Goal: Share content: Share content

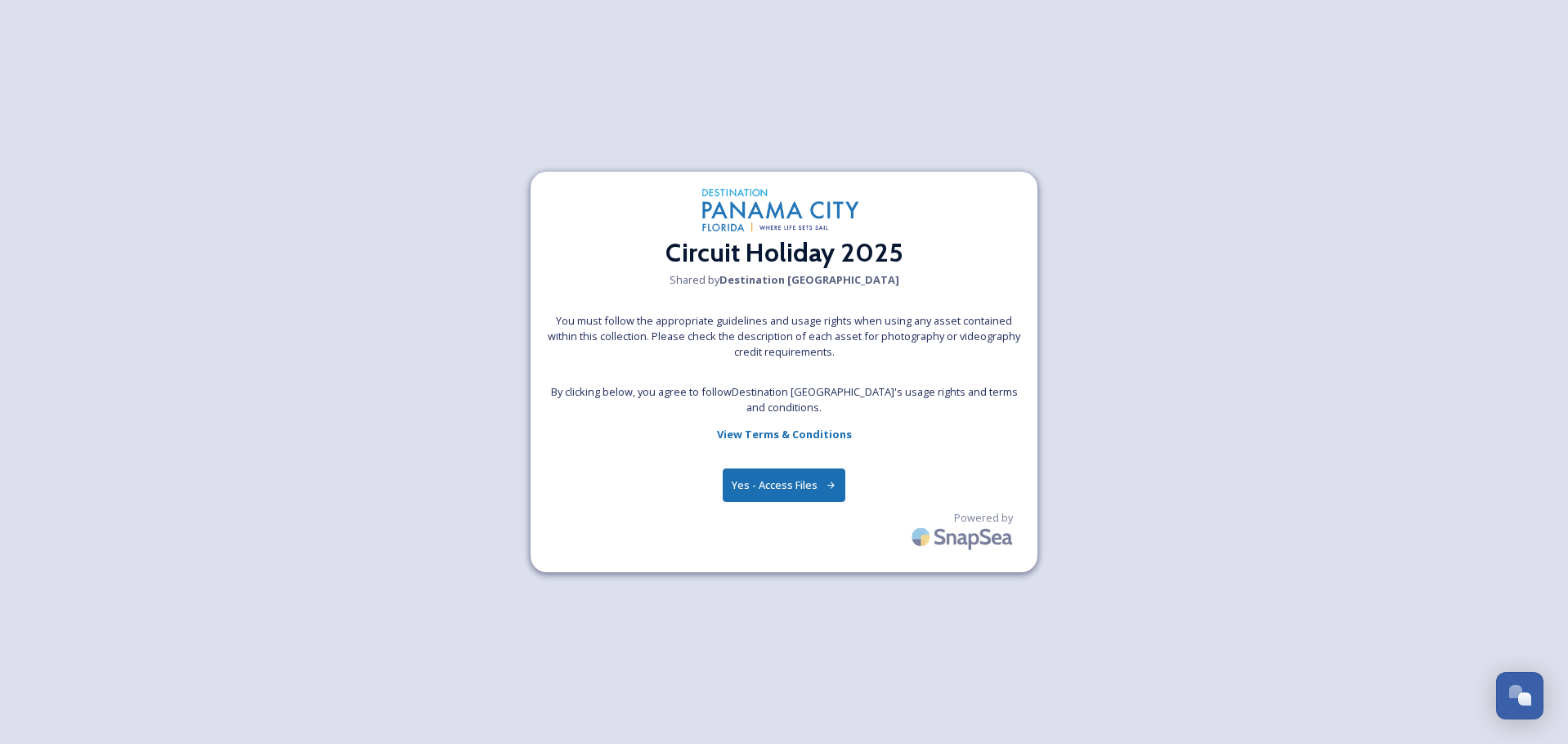
click at [804, 492] on button "Yes - Access Files" at bounding box center [784, 486] width 122 height 34
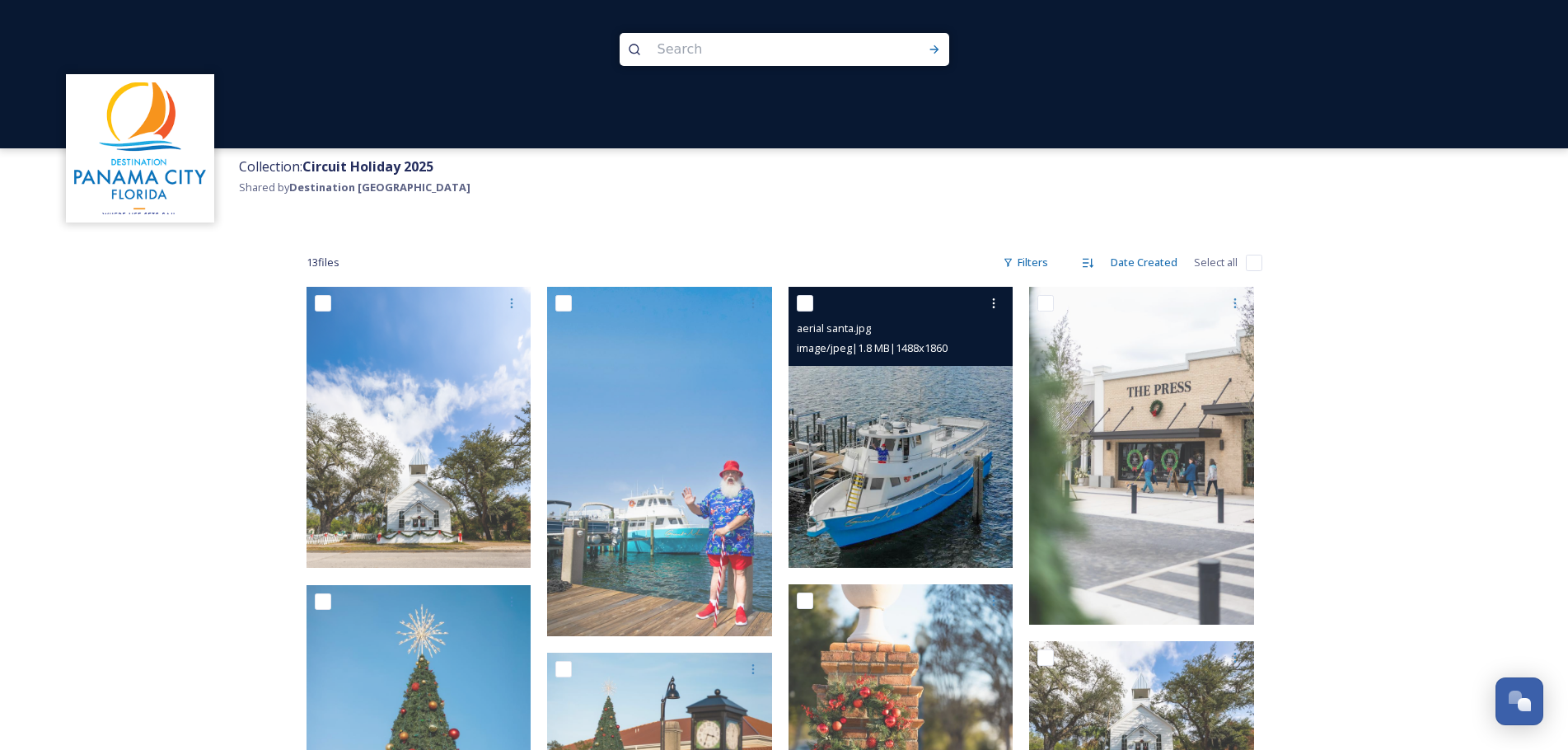
click at [977, 511] on img at bounding box center [901, 427] width 225 height 282
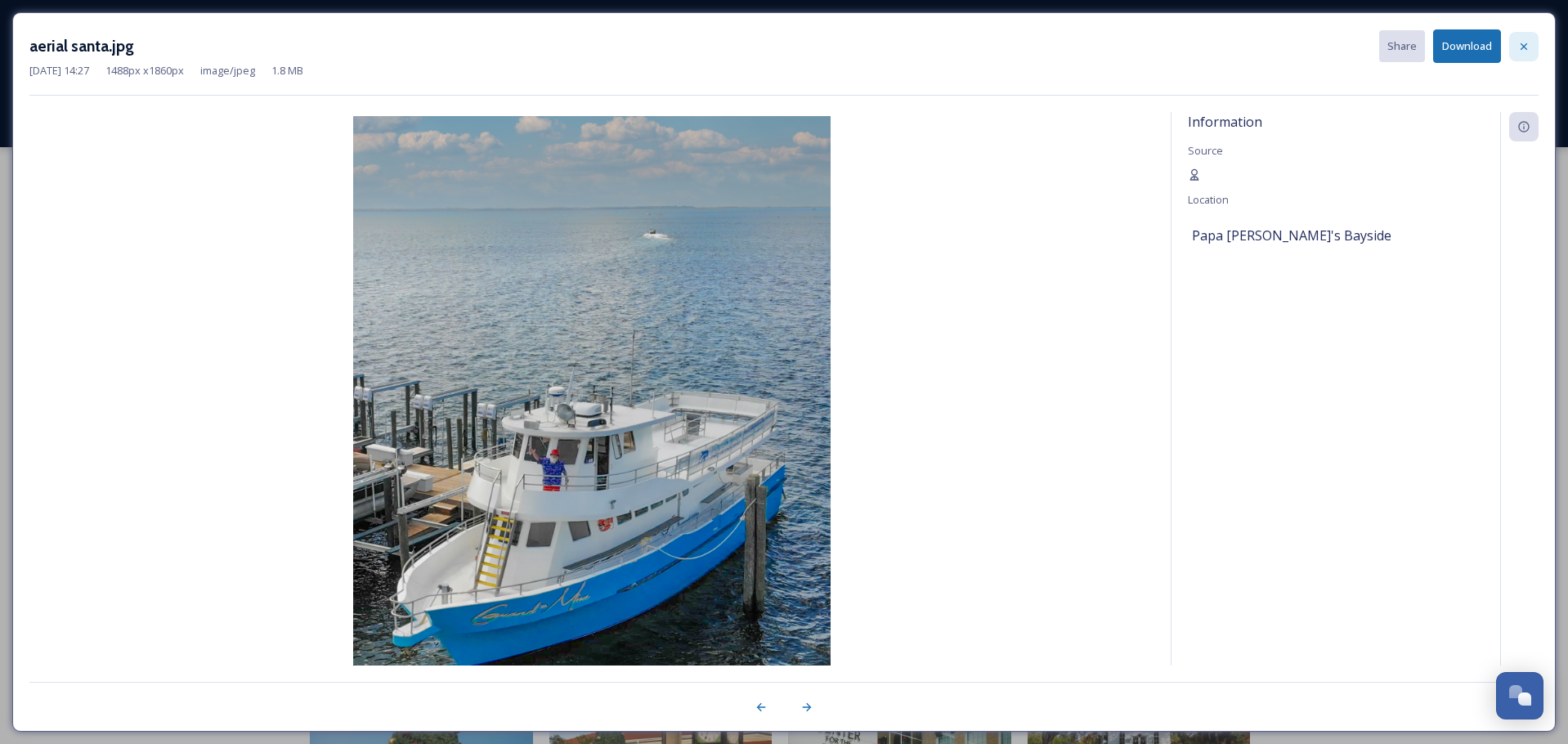
click at [1528, 54] on div at bounding box center [1524, 46] width 29 height 29
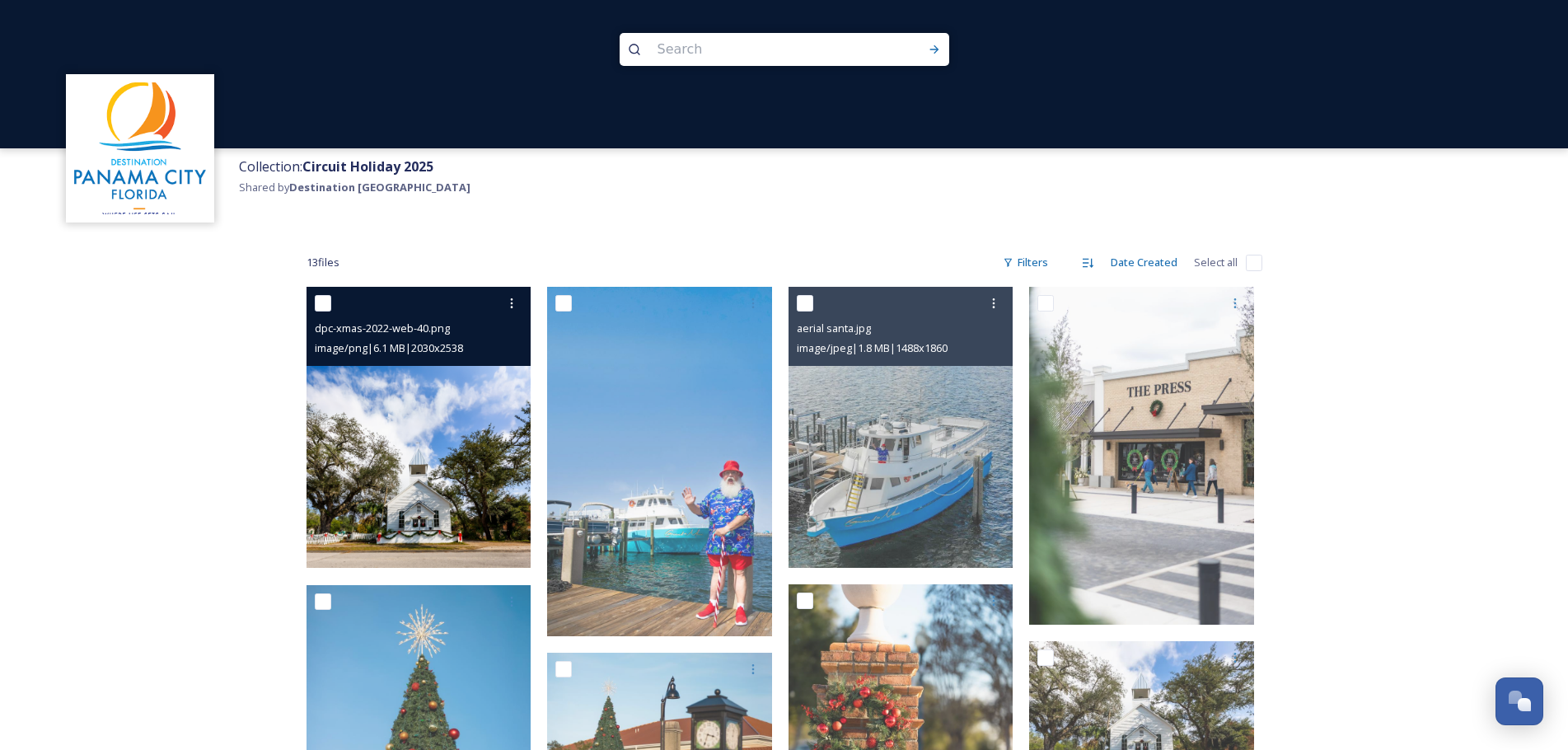
click at [409, 391] on img at bounding box center [419, 427] width 225 height 282
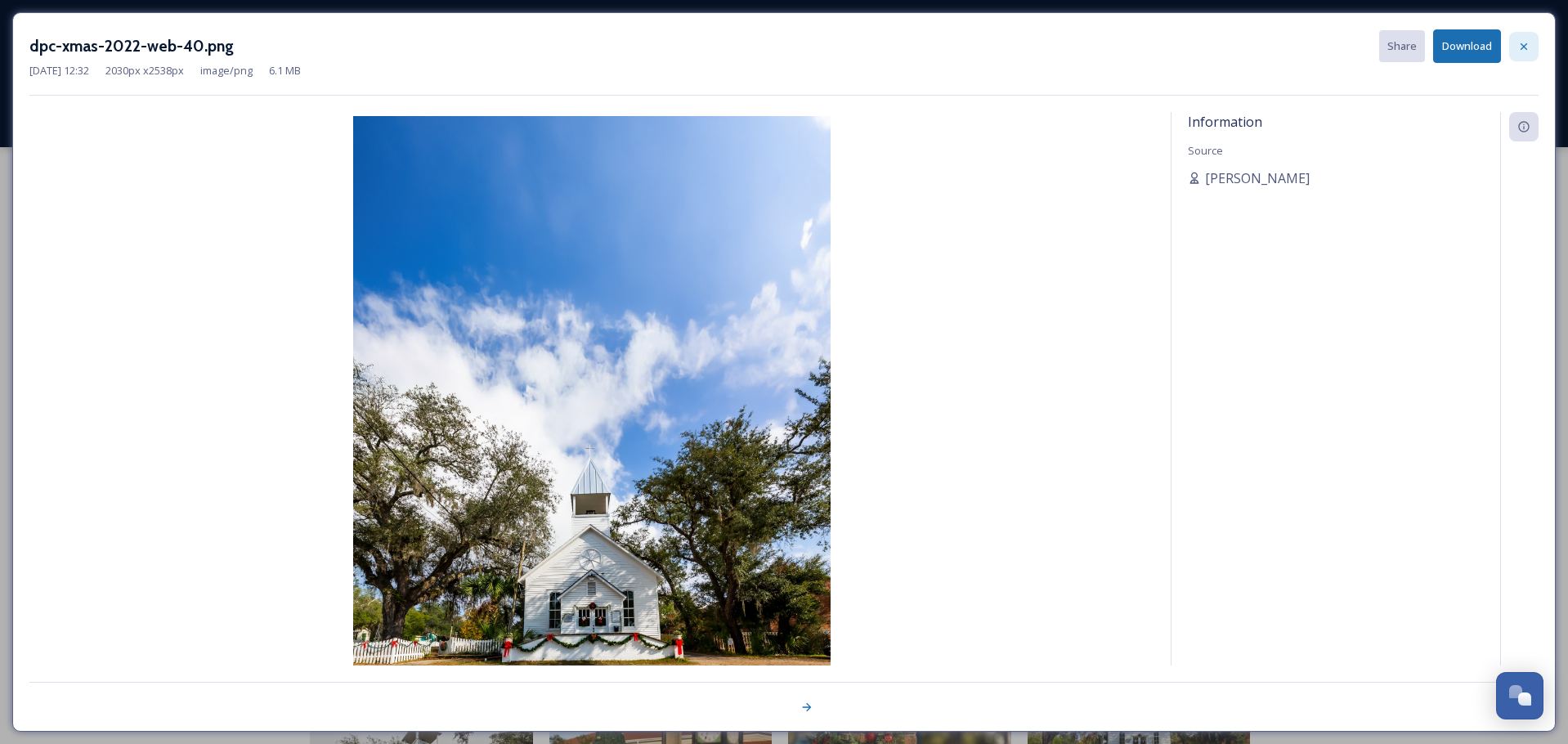
click at [1533, 46] on div at bounding box center [1524, 46] width 29 height 29
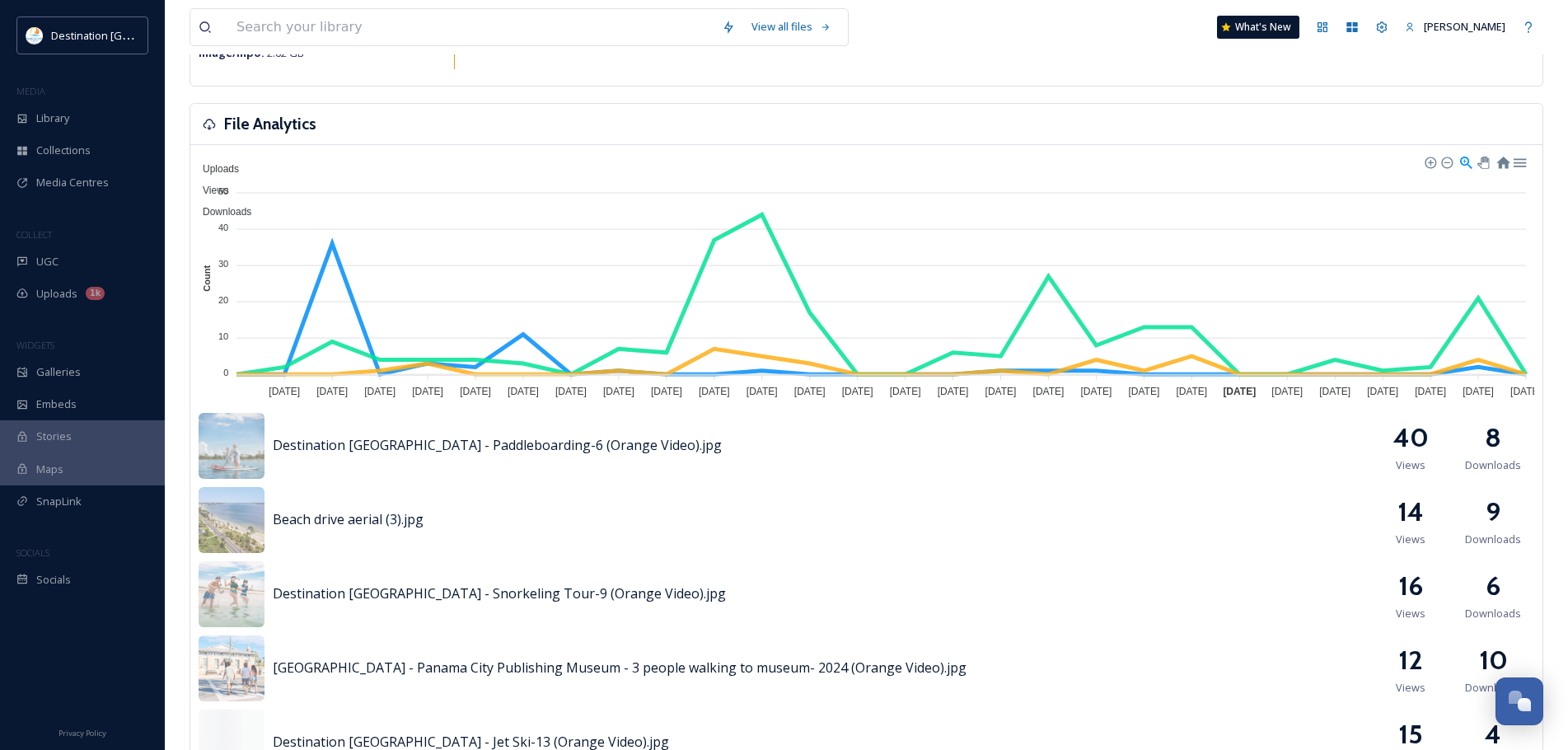
scroll to position [494, 0]
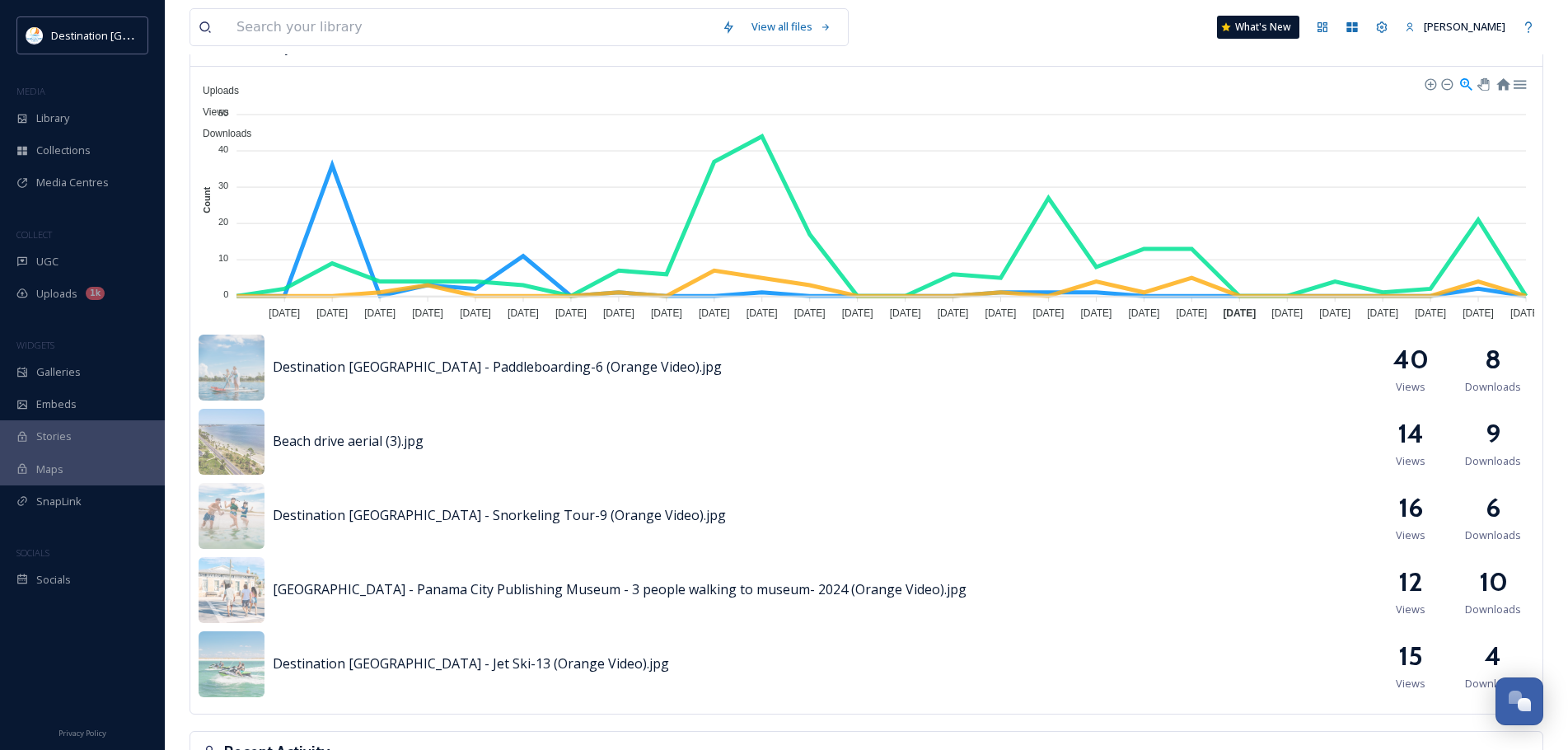
click at [1494, 377] on h2 "8" at bounding box center [1493, 359] width 16 height 39
click at [1493, 358] on h2 "8" at bounding box center [1493, 359] width 16 height 39
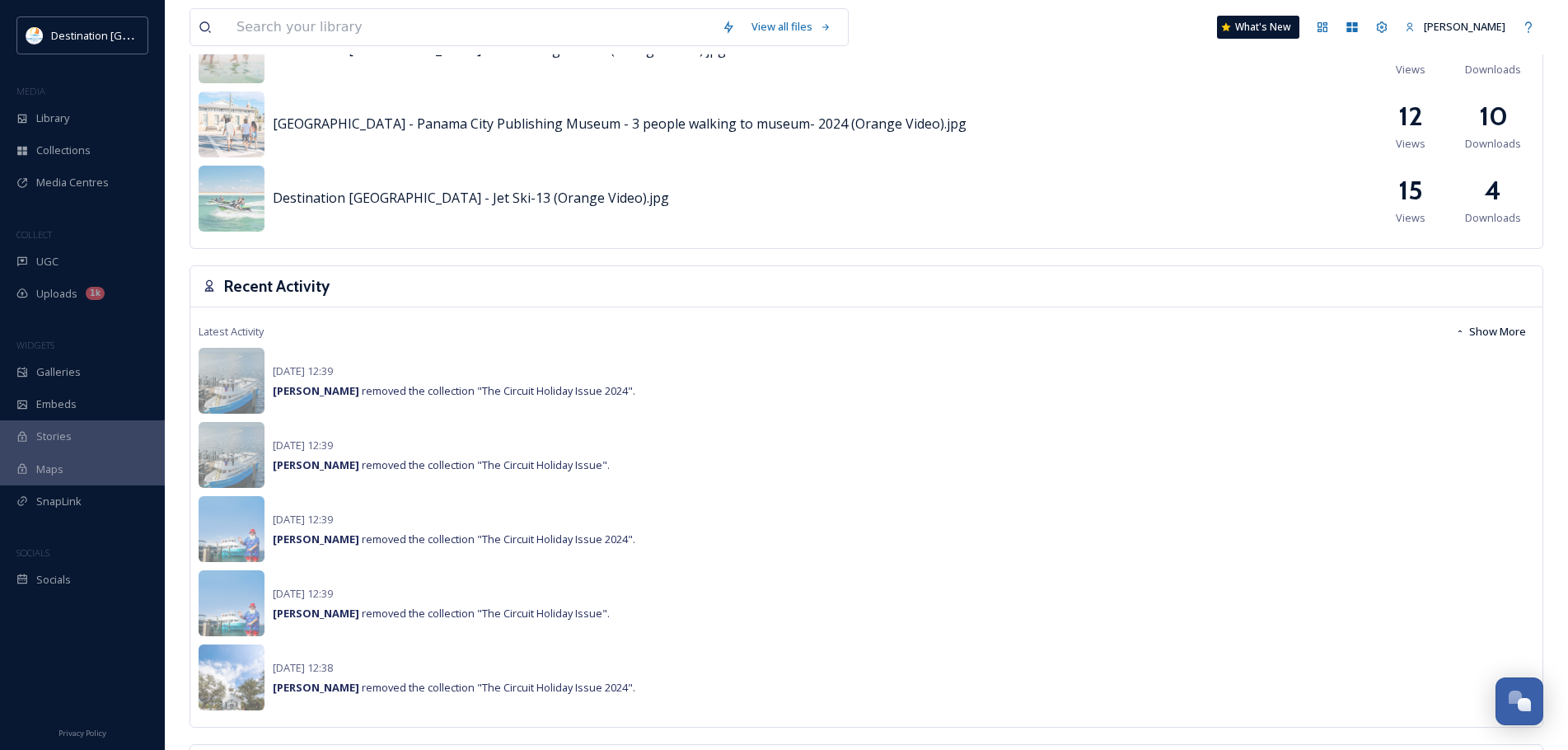
scroll to position [990, 0]
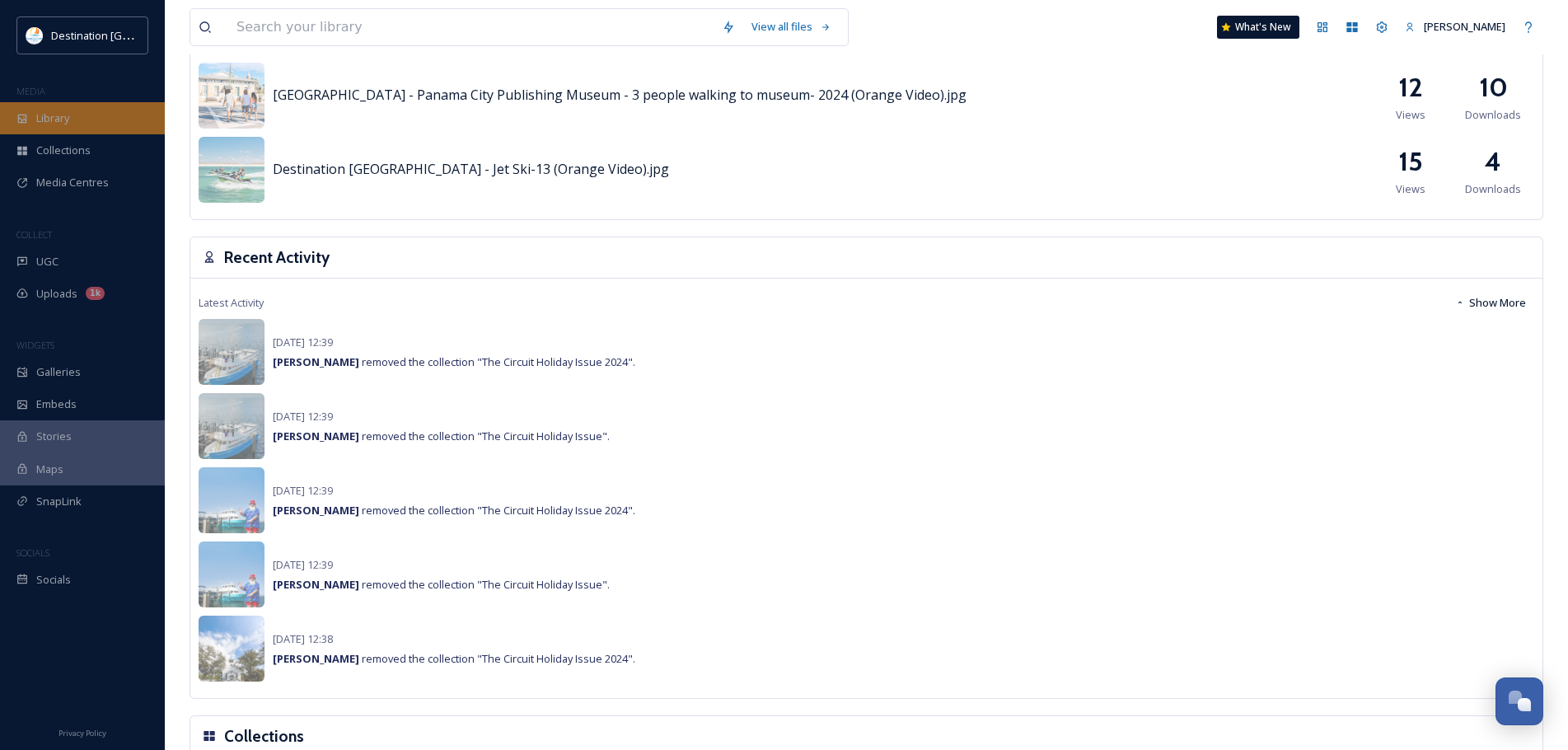
click at [124, 109] on div "Library" at bounding box center [82, 118] width 164 height 32
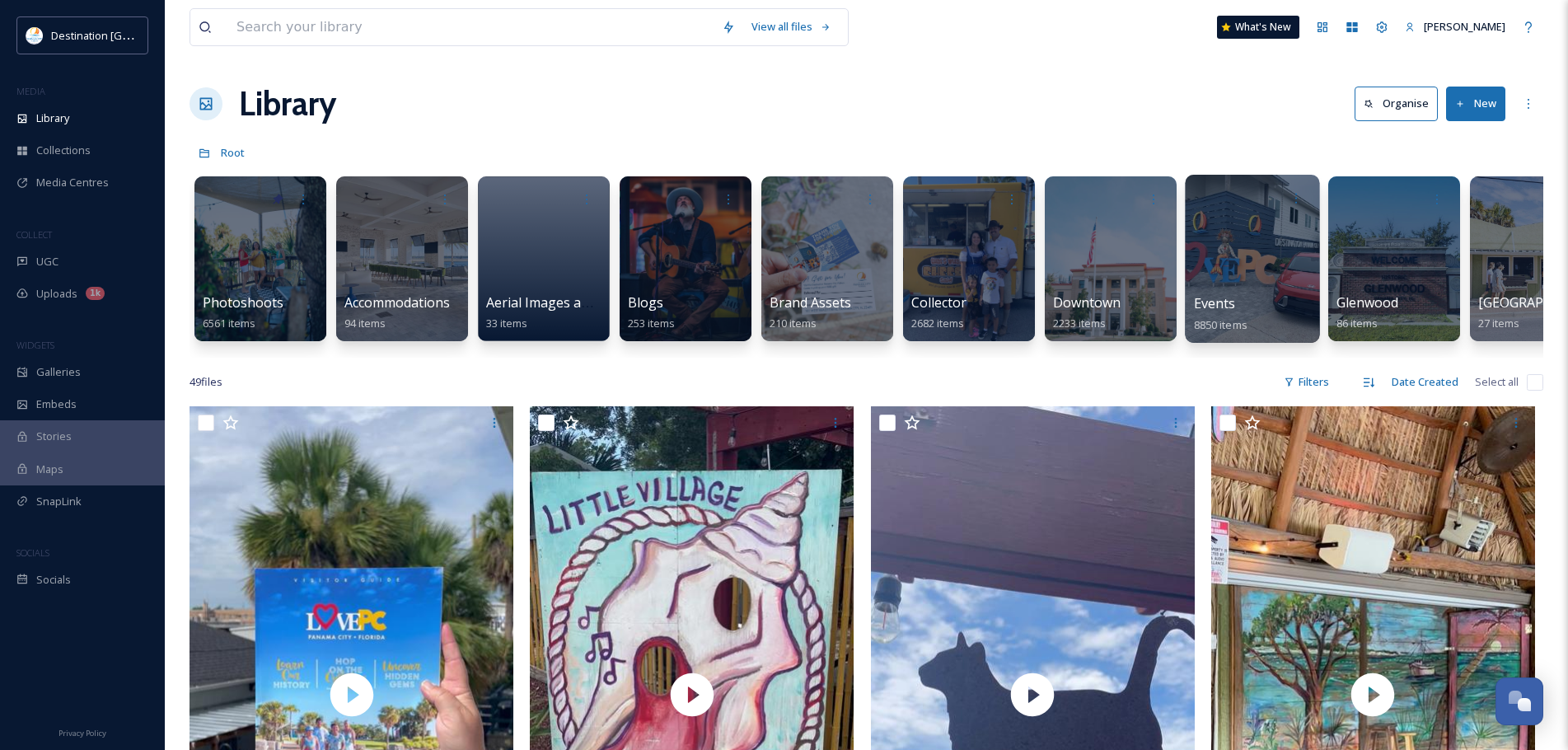
click at [1245, 279] on div at bounding box center [1252, 259] width 134 height 168
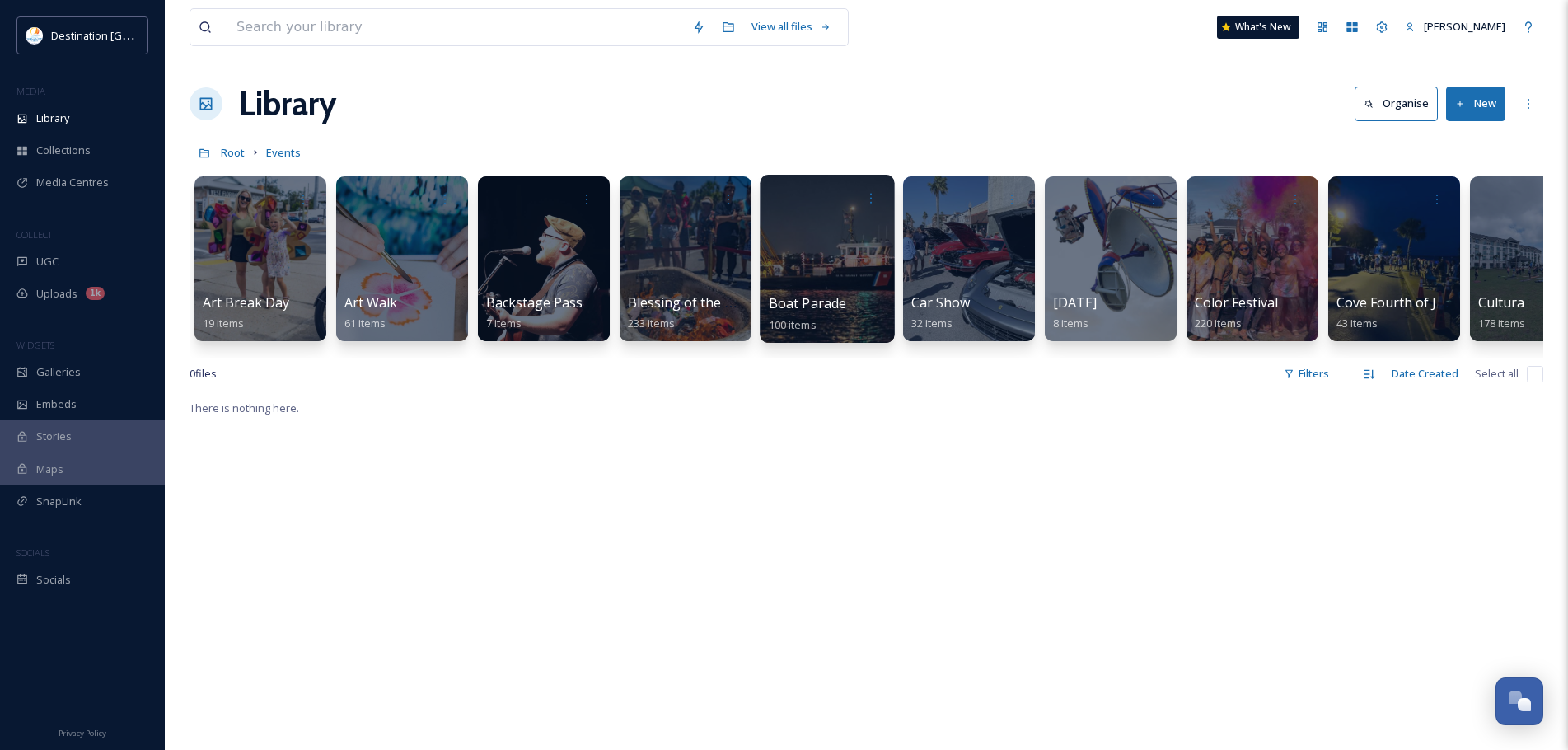
click at [794, 270] on div at bounding box center [826, 259] width 134 height 168
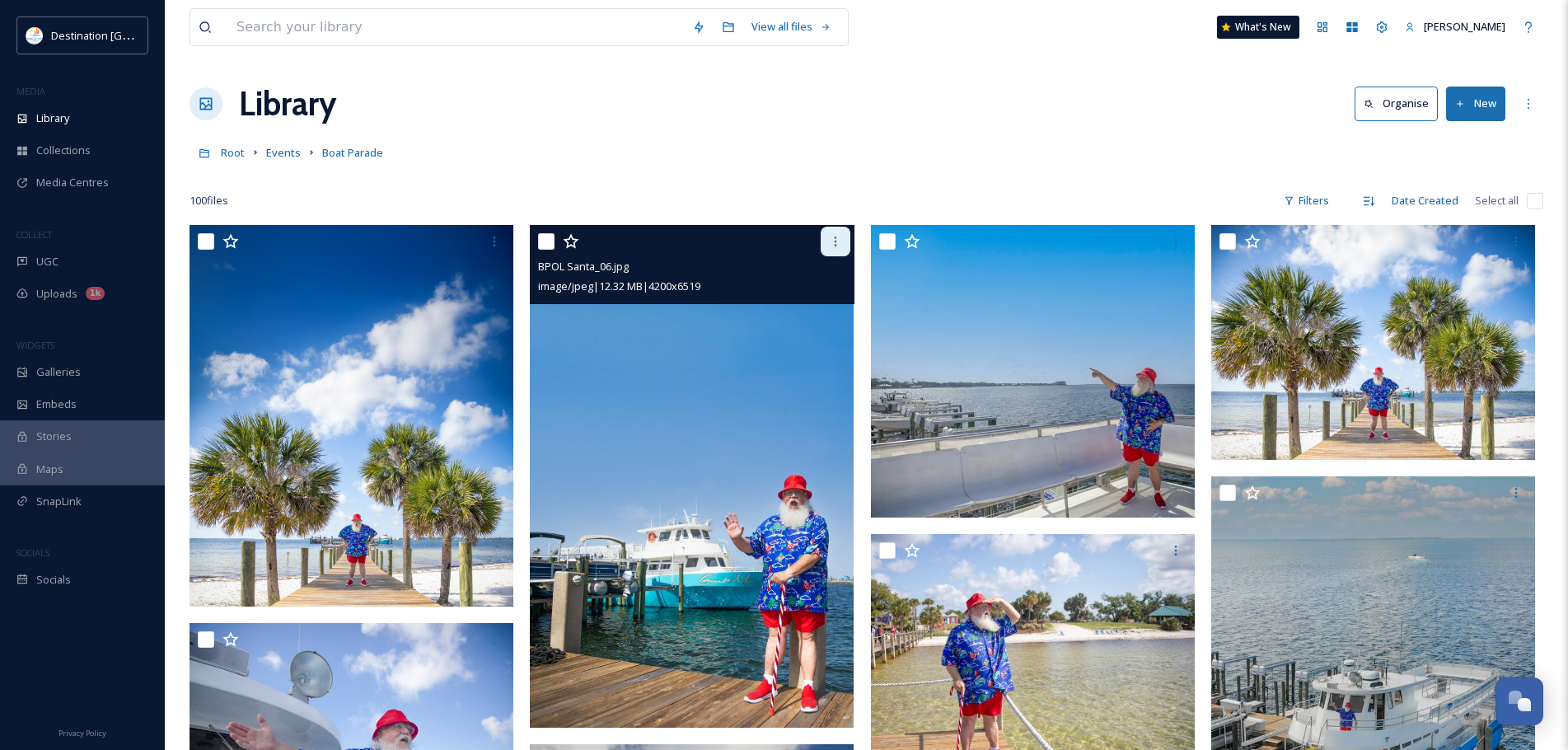
click at [834, 232] on div at bounding box center [835, 241] width 29 height 29
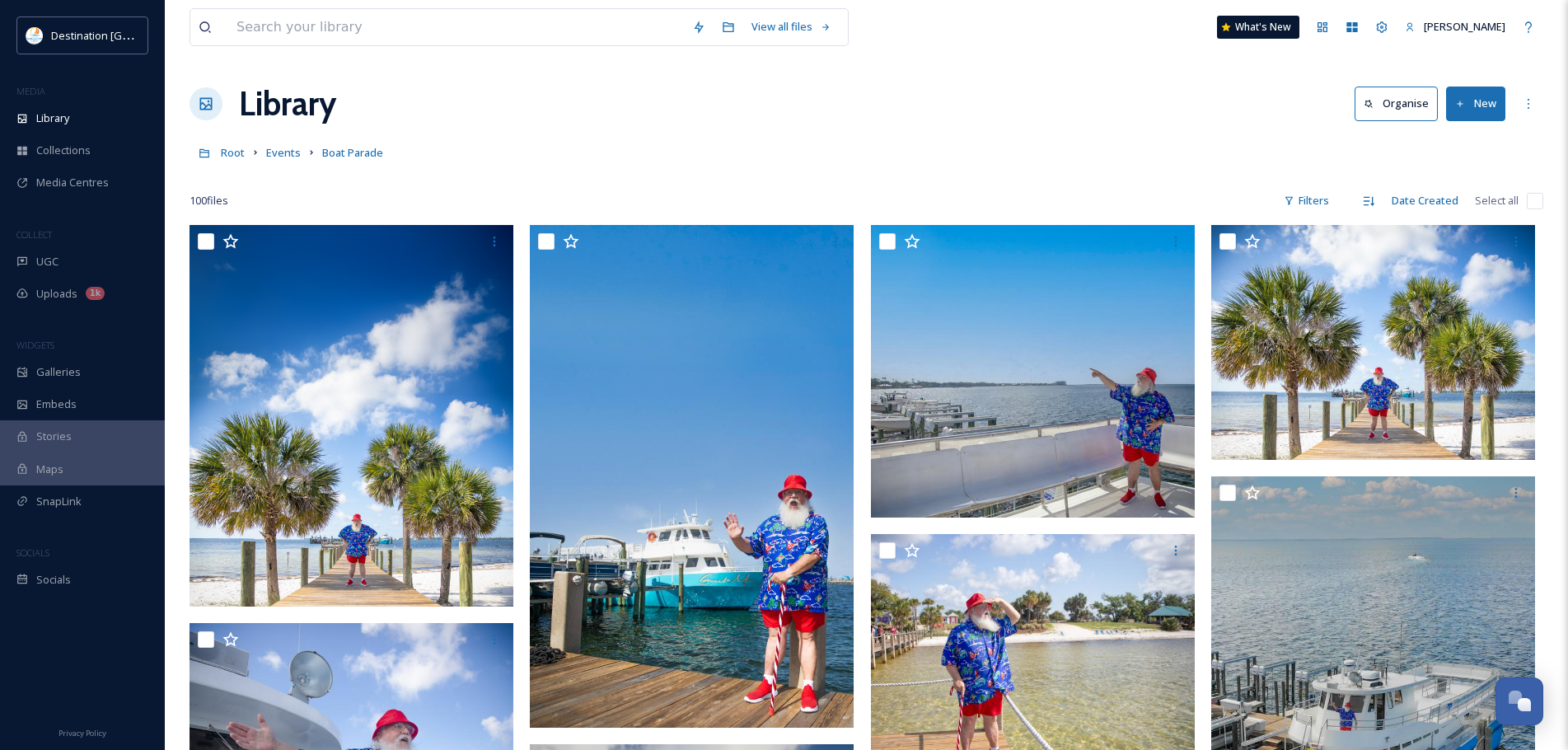
click at [827, 113] on div "Library Organise New" at bounding box center [866, 104] width 1354 height 49
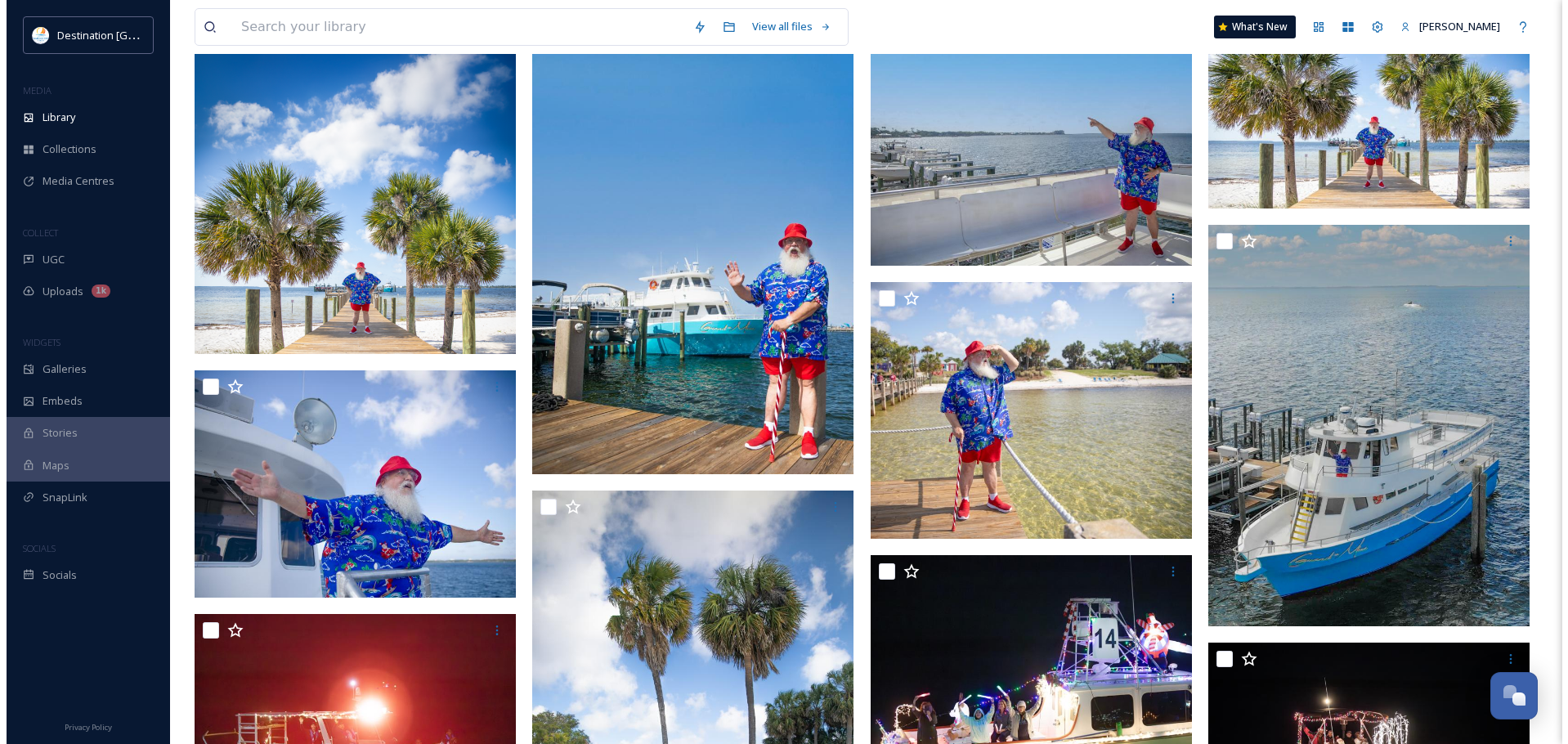
scroll to position [82, 0]
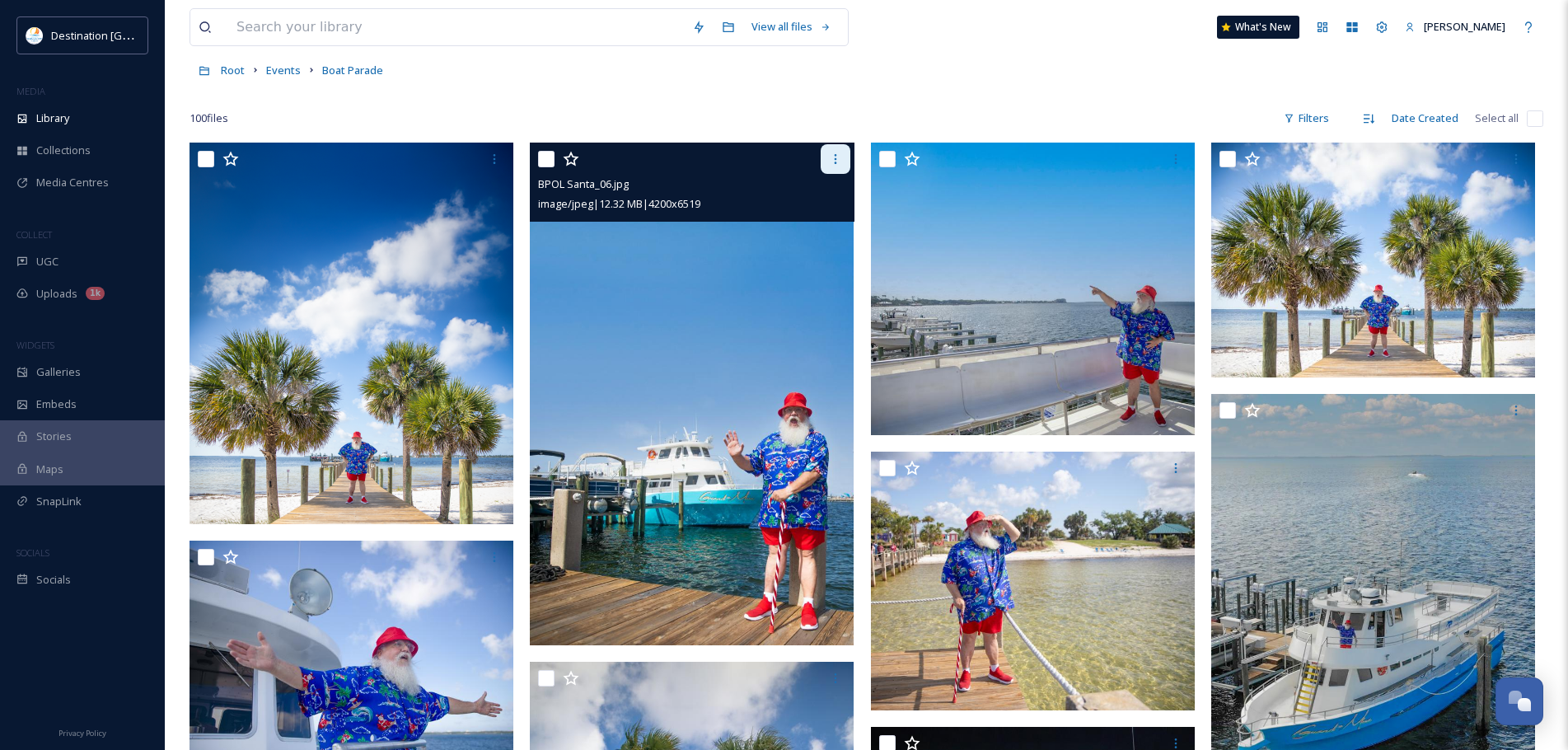
click at [833, 158] on icon at bounding box center [835, 159] width 13 height 13
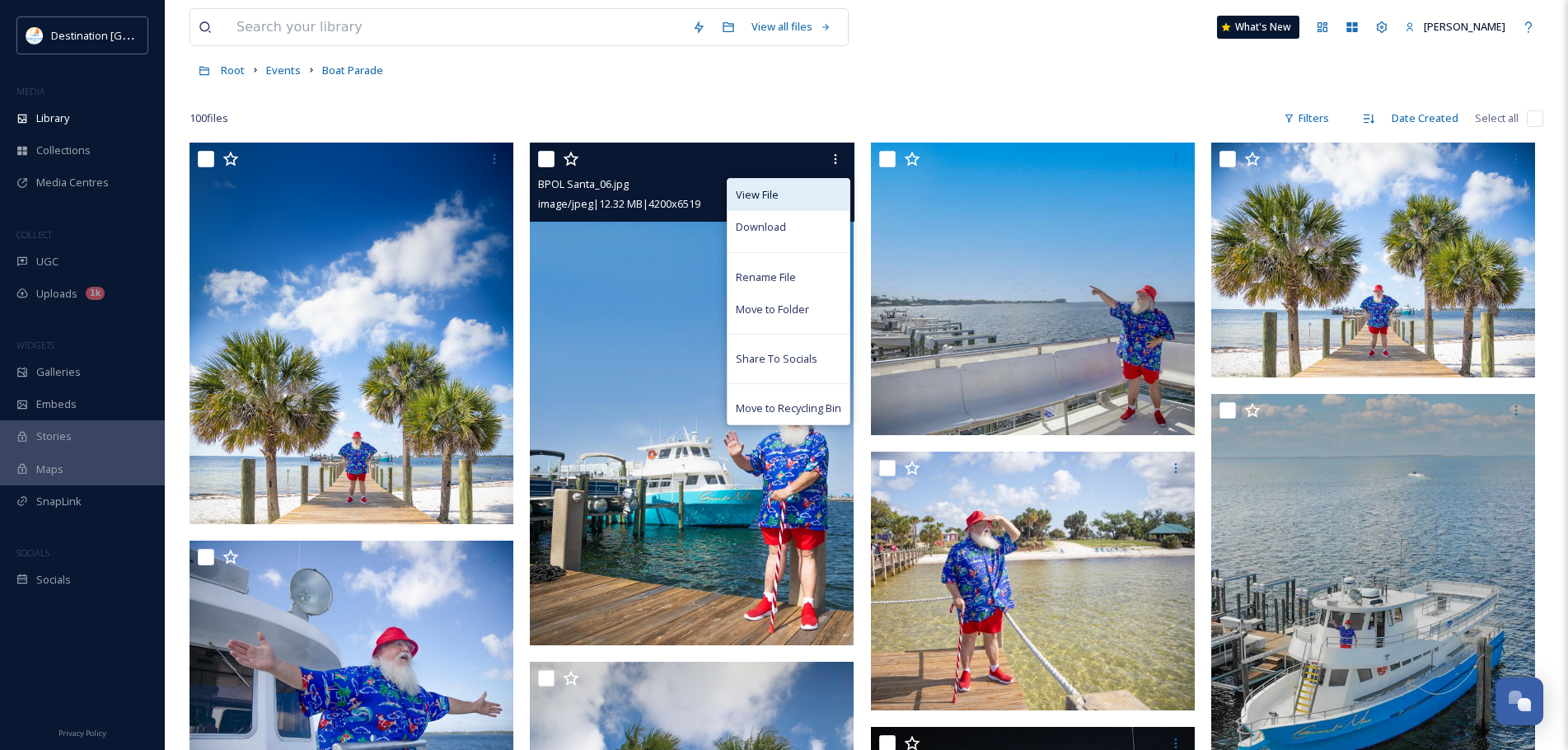
click at [751, 198] on span "View File" at bounding box center [758, 195] width 43 height 16
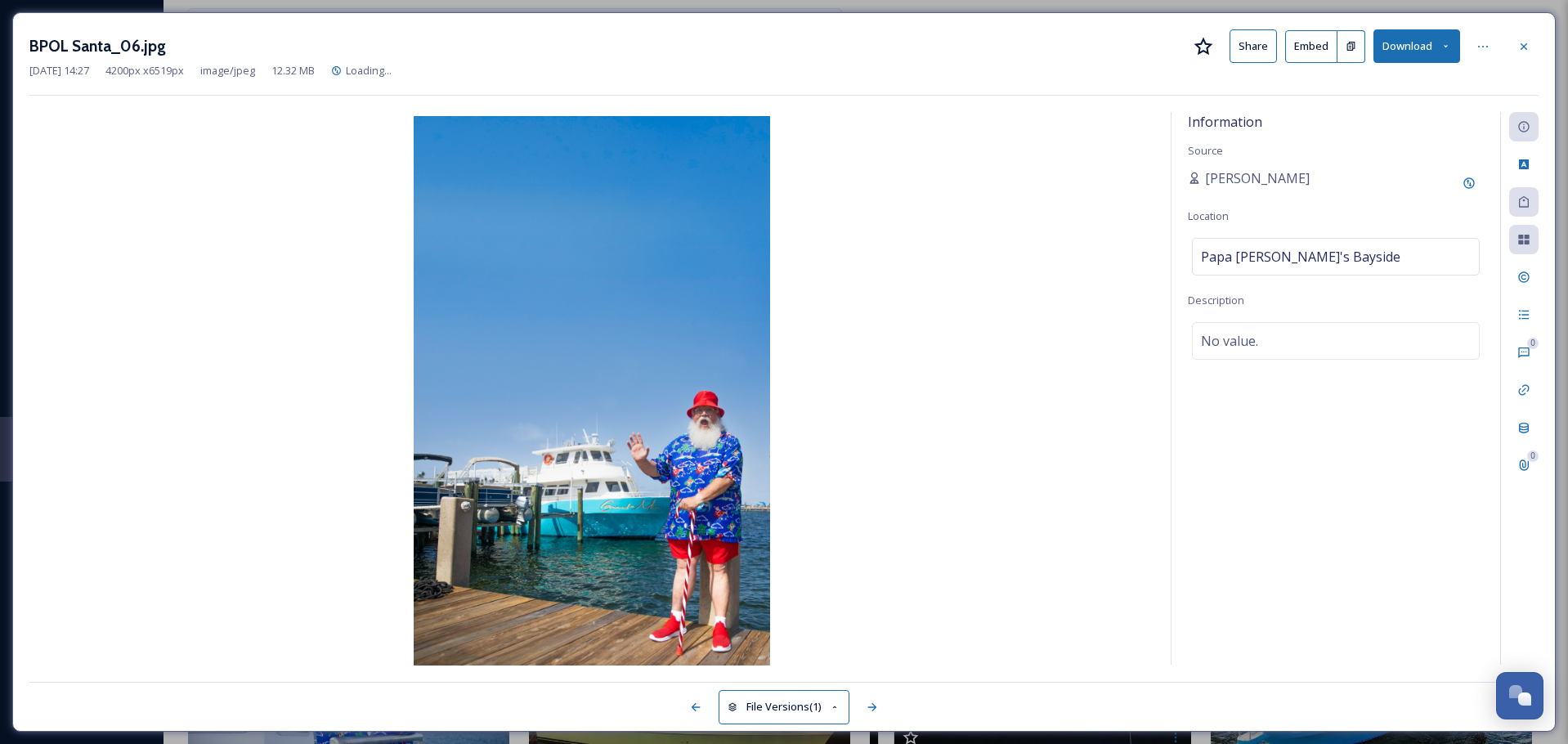
click at [1257, 56] on button "Share" at bounding box center [1252, 46] width 47 height 34
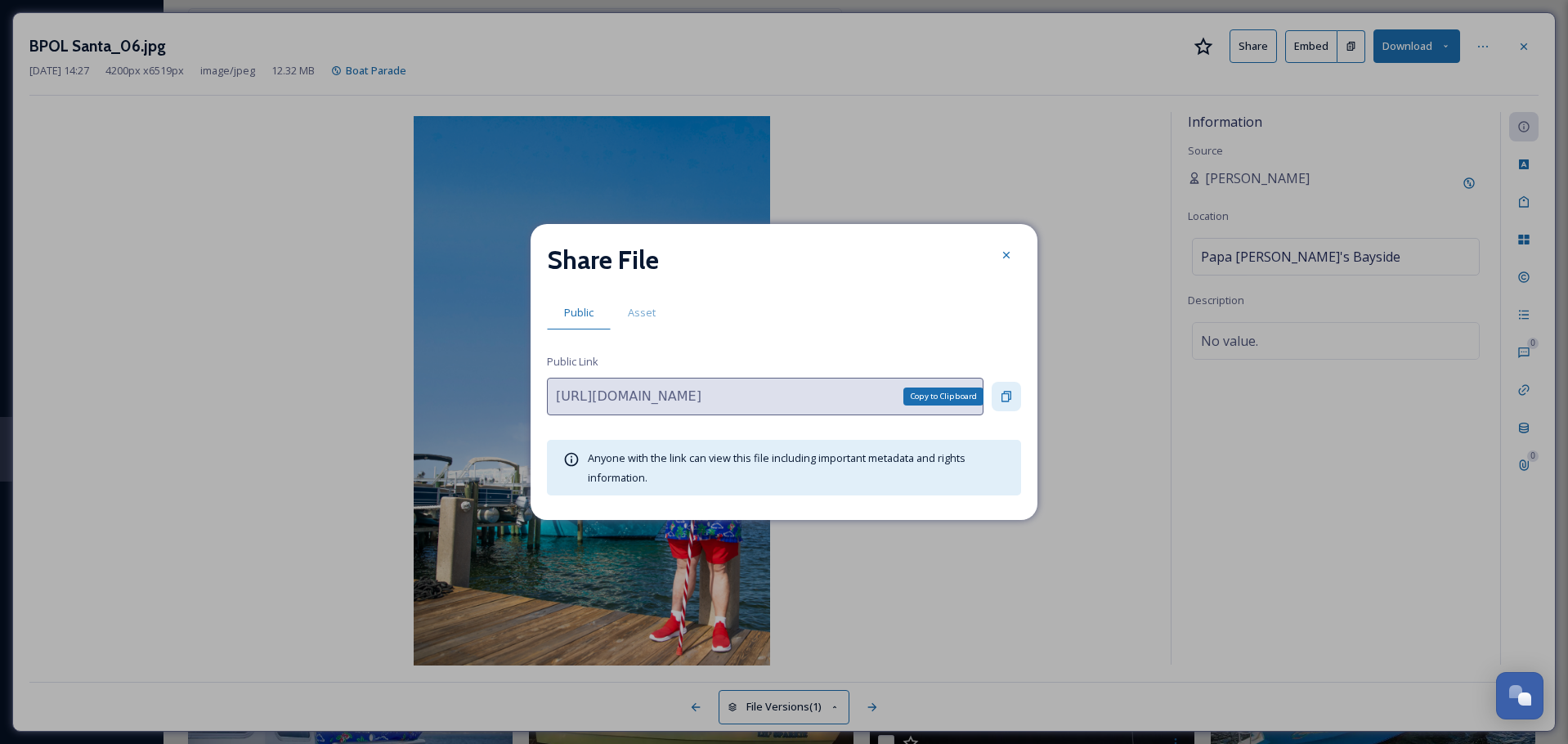
click at [1018, 403] on div "Copy to Clipboard" at bounding box center [1006, 396] width 29 height 29
click at [996, 251] on div at bounding box center [1006, 255] width 29 height 29
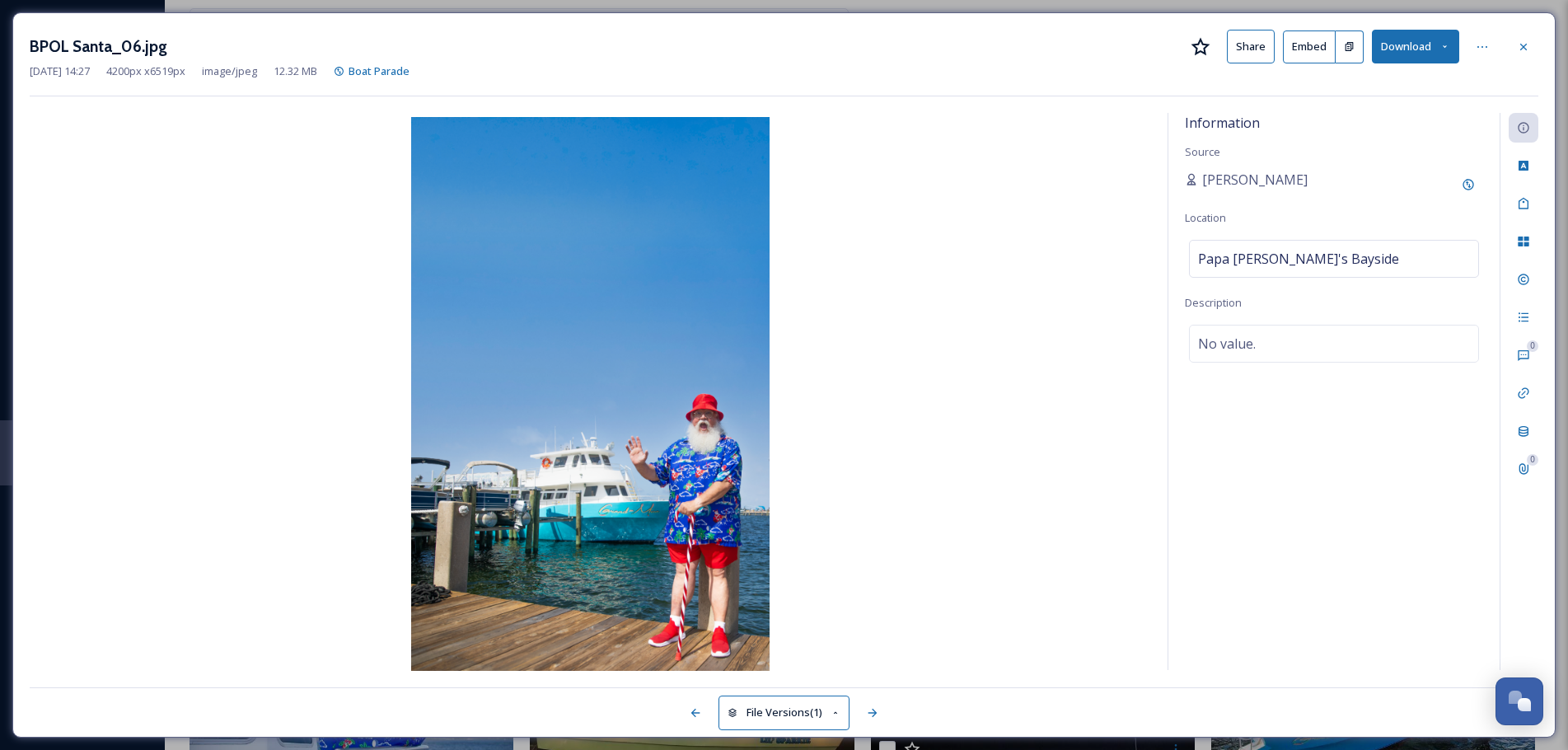
click at [1525, 62] on div "BPOL Santa_06.jpg Share Embed Download" at bounding box center [784, 46] width 1509 height 34
click at [1530, 38] on div at bounding box center [1523, 46] width 29 height 29
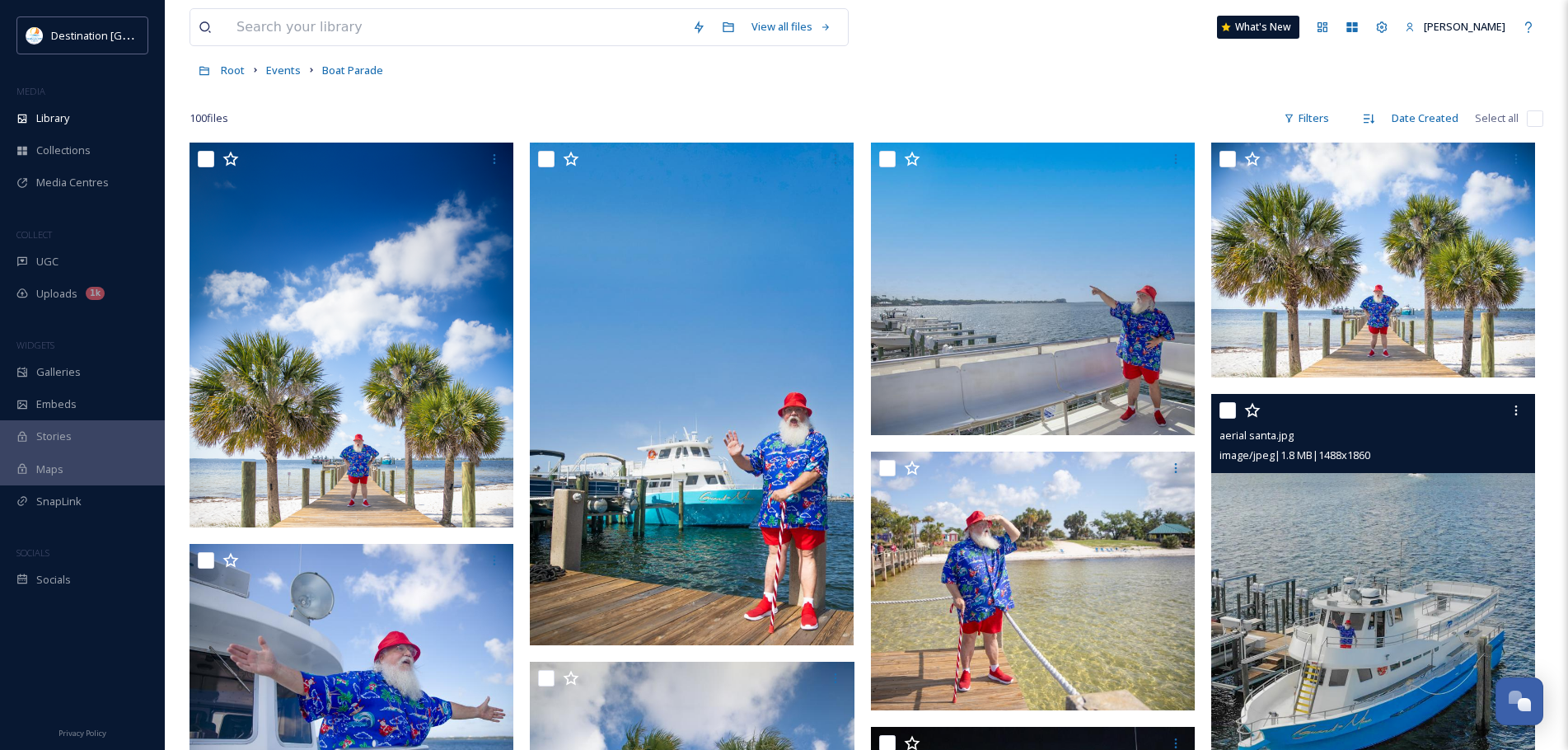
click at [1406, 551] on img at bounding box center [1373, 596] width 323 height 405
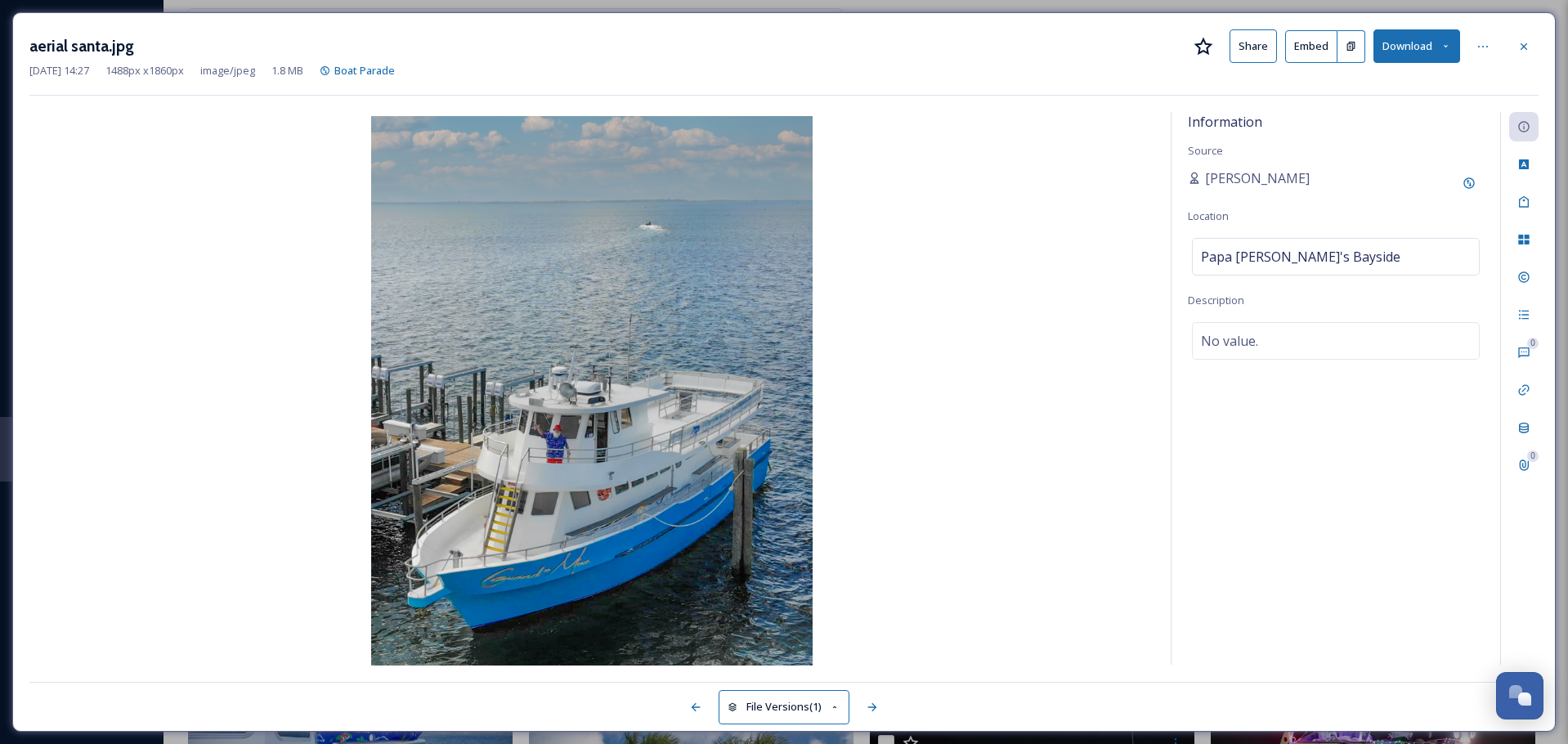
click at [1255, 48] on button "Share" at bounding box center [1252, 46] width 47 height 34
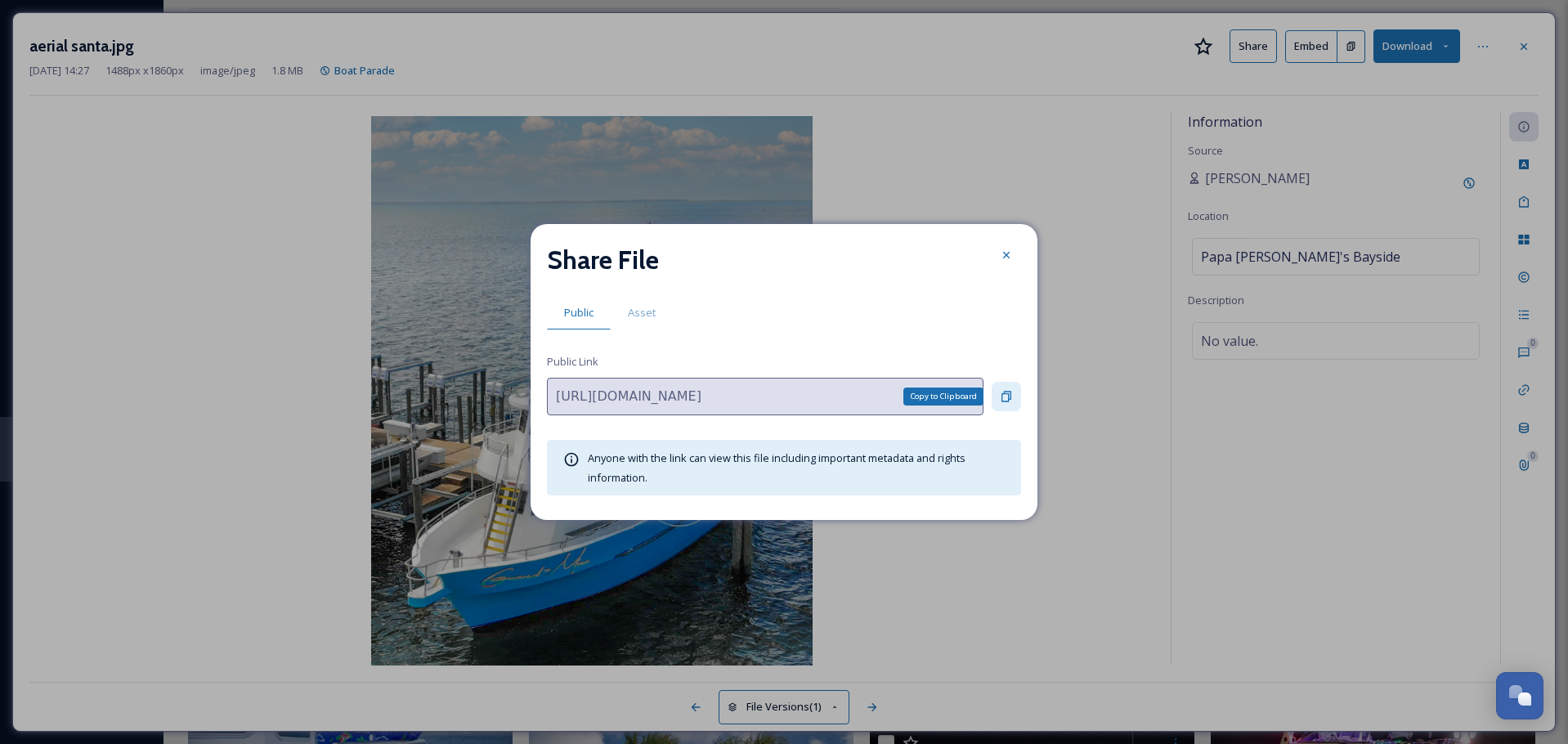
click at [1007, 385] on div "Copy to Clipboard" at bounding box center [1006, 396] width 29 height 29
